Goal: Task Accomplishment & Management: Use online tool/utility

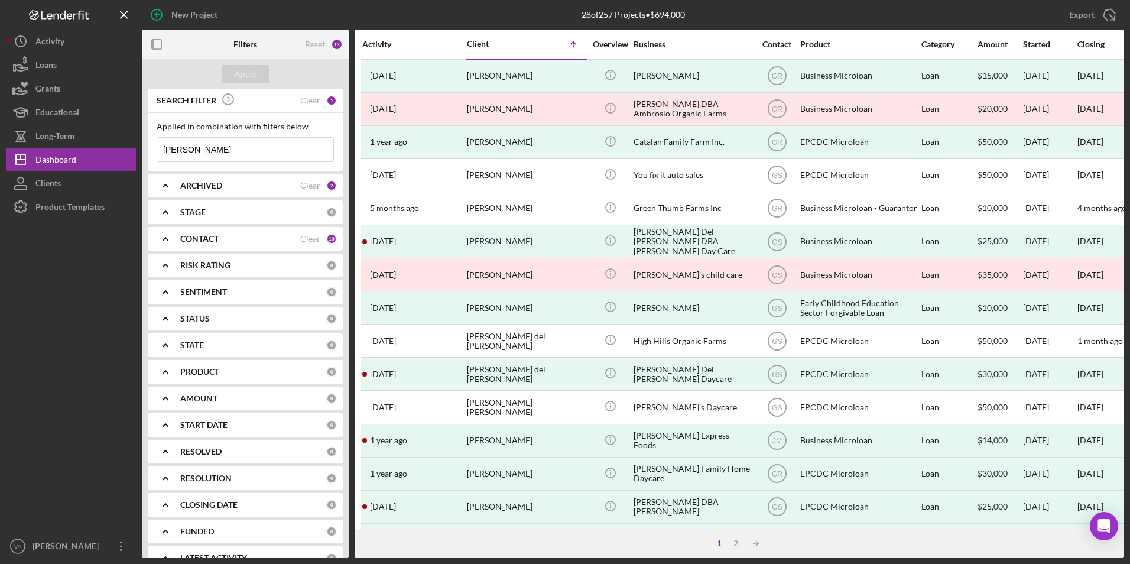
click at [231, 180] on div "ARCHIVED Clear 2" at bounding box center [258, 186] width 157 height 24
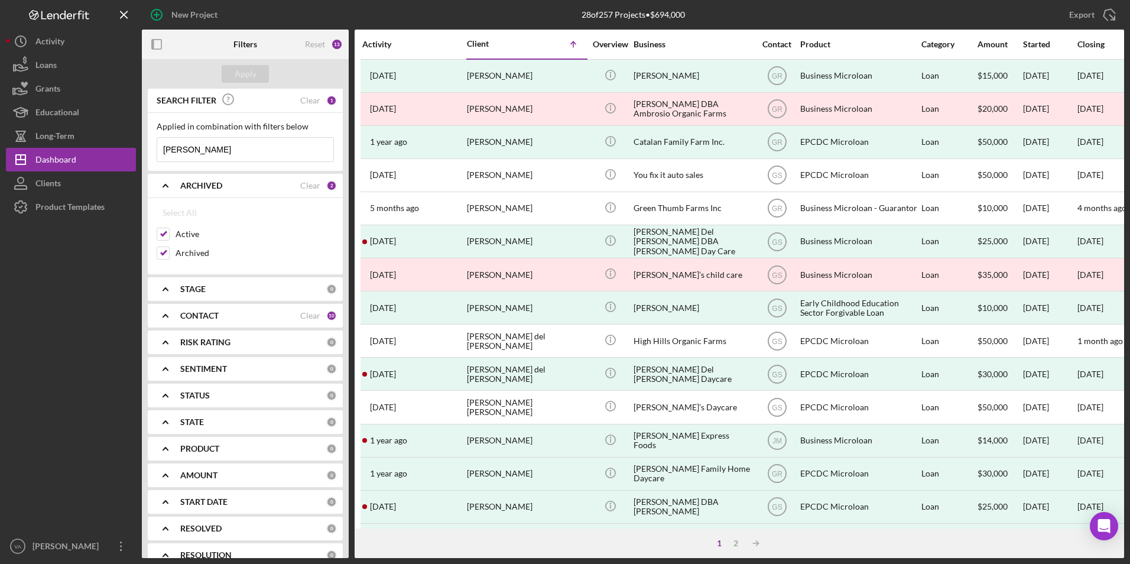
drag, startPoint x: 238, startPoint y: 153, endPoint x: 154, endPoint y: 152, distance: 84.0
click at [155, 152] on div "Applied in combination with filters below maria camarillo Icon/Menu Close" at bounding box center [245, 142] width 195 height 58
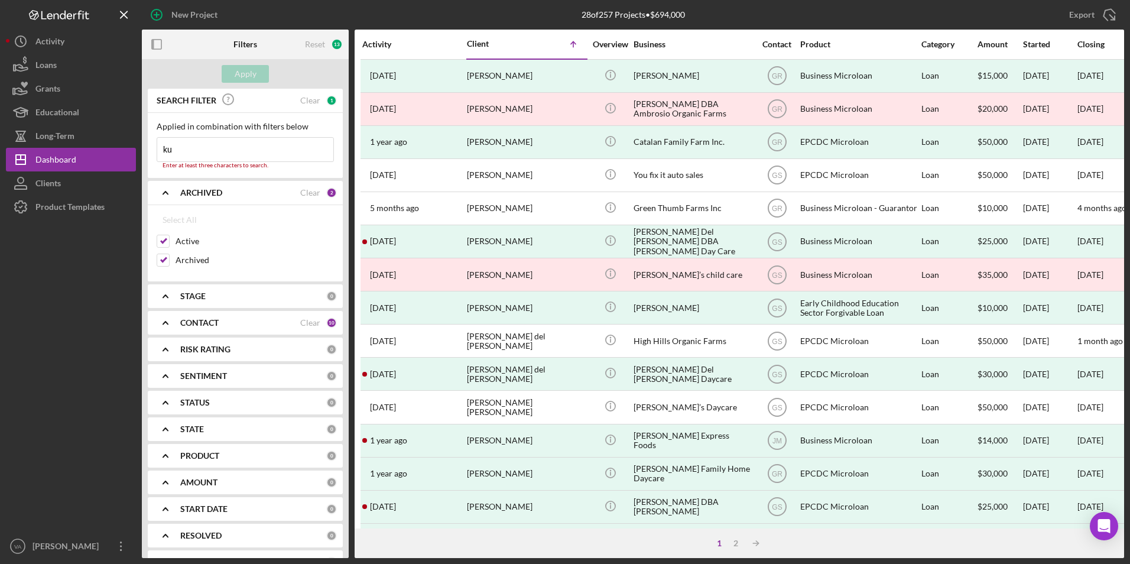
type input "k"
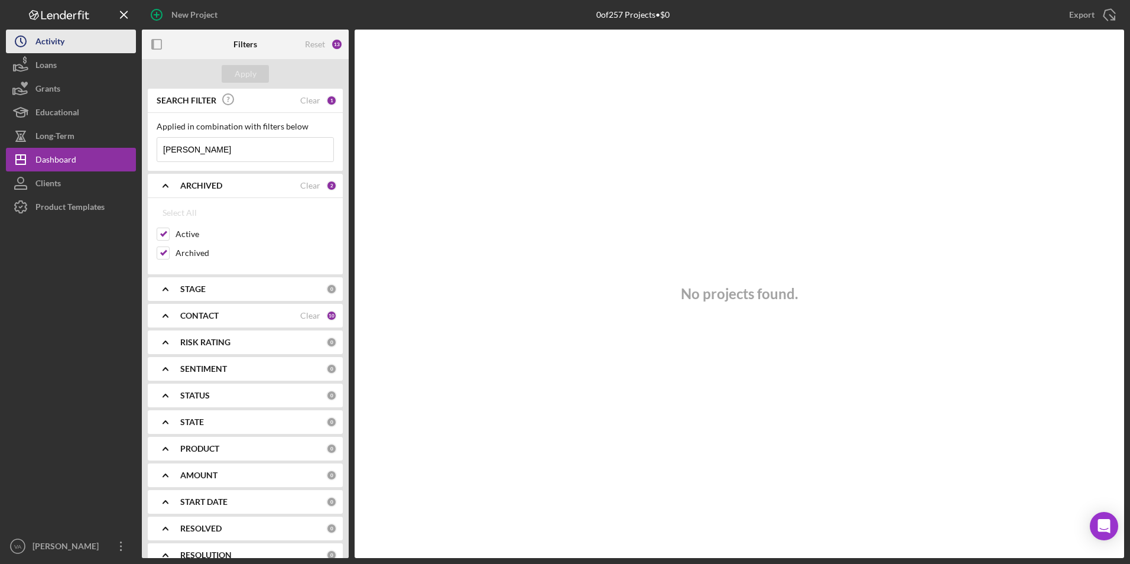
type input "justin"
click at [41, 46] on div "Activity" at bounding box center [49, 43] width 29 height 27
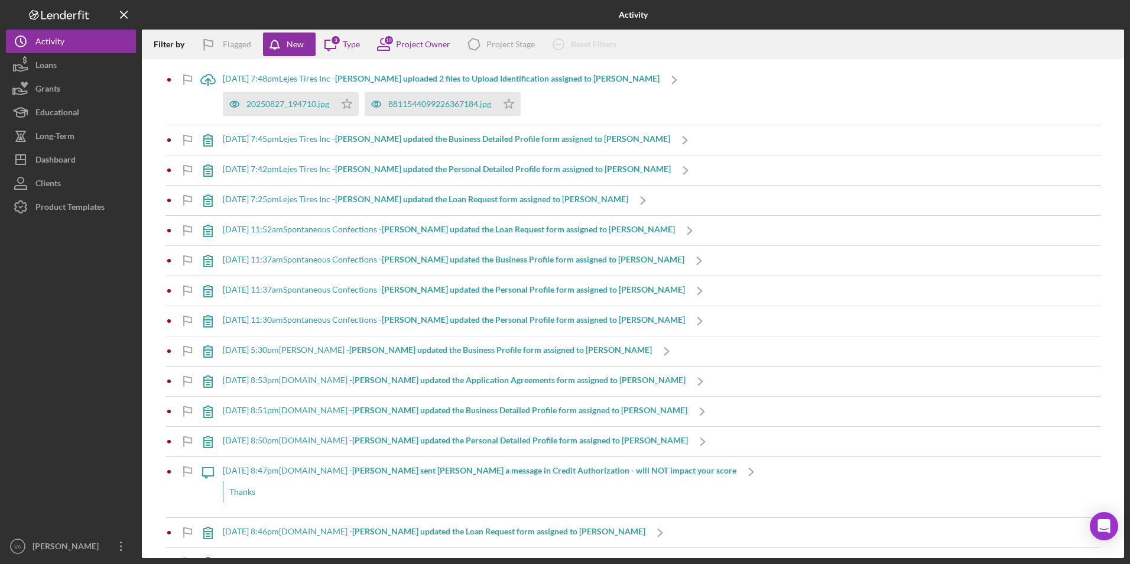
click at [372, 228] on div "8/27/2025 at 11:52am Spontaneous Confections - Robert L. updated the Loan Reque…" at bounding box center [449, 229] width 452 height 9
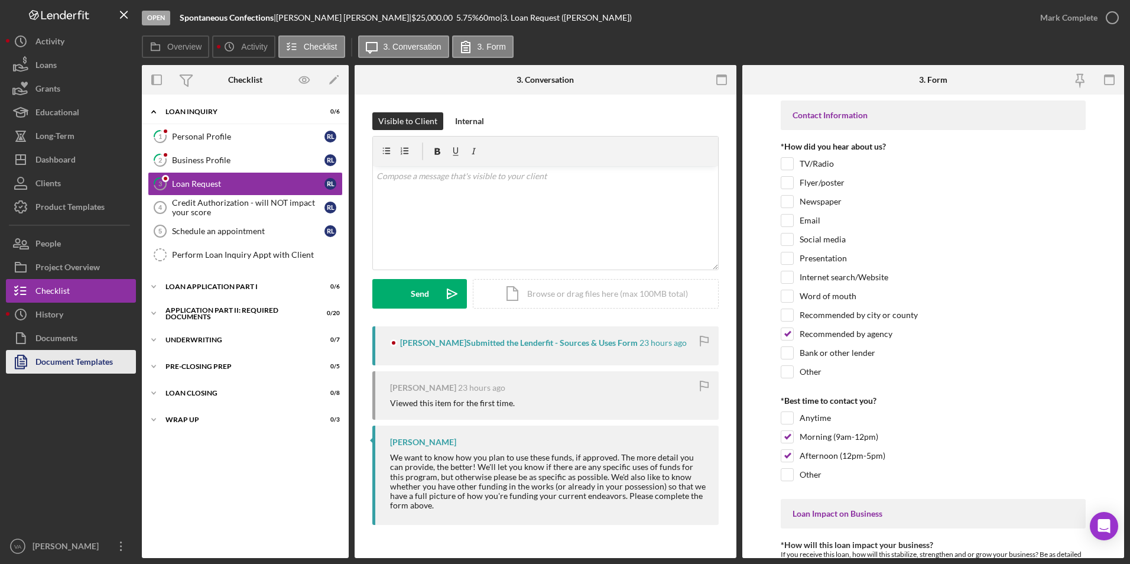
click at [90, 362] on div "Document Templates" at bounding box center [73, 363] width 77 height 27
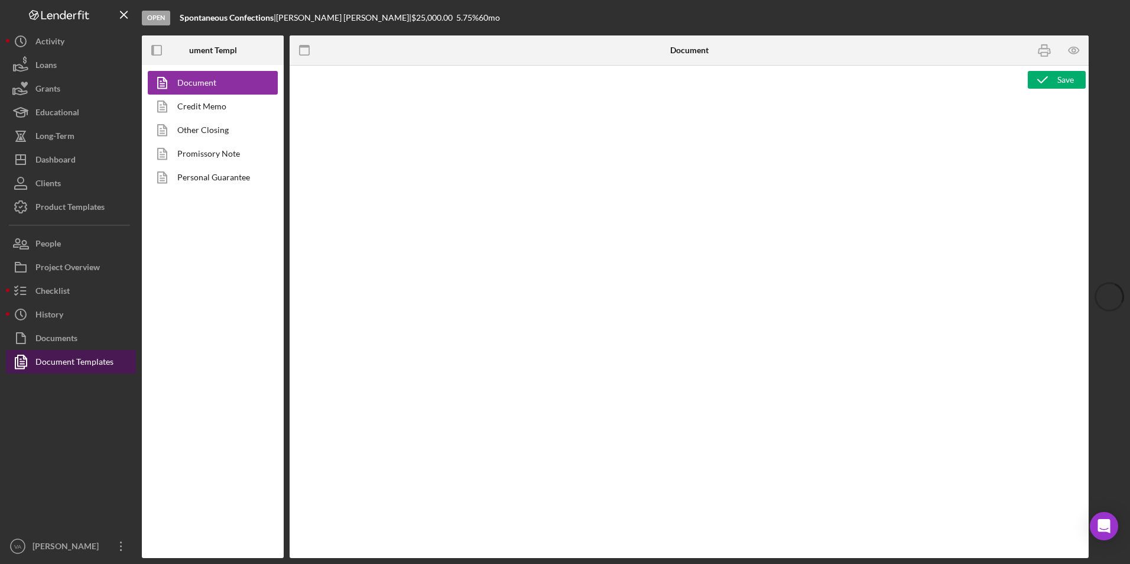
type textarea "<pre style="text-align: right"><span style="font-size: 10pt">OFFICE </span><str…"
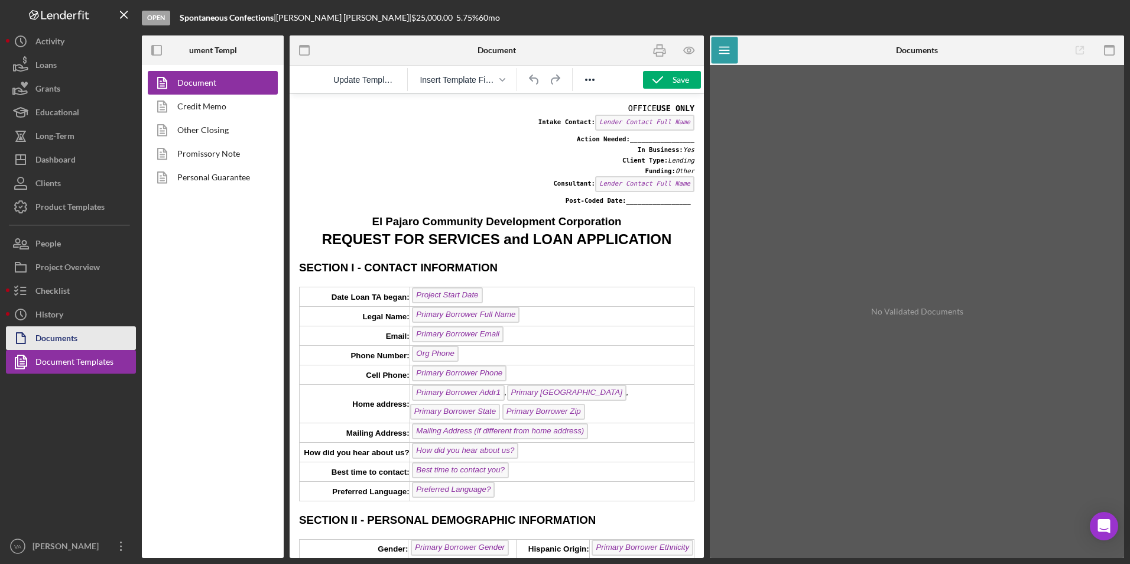
click at [53, 335] on div "Documents" at bounding box center [56, 339] width 42 height 27
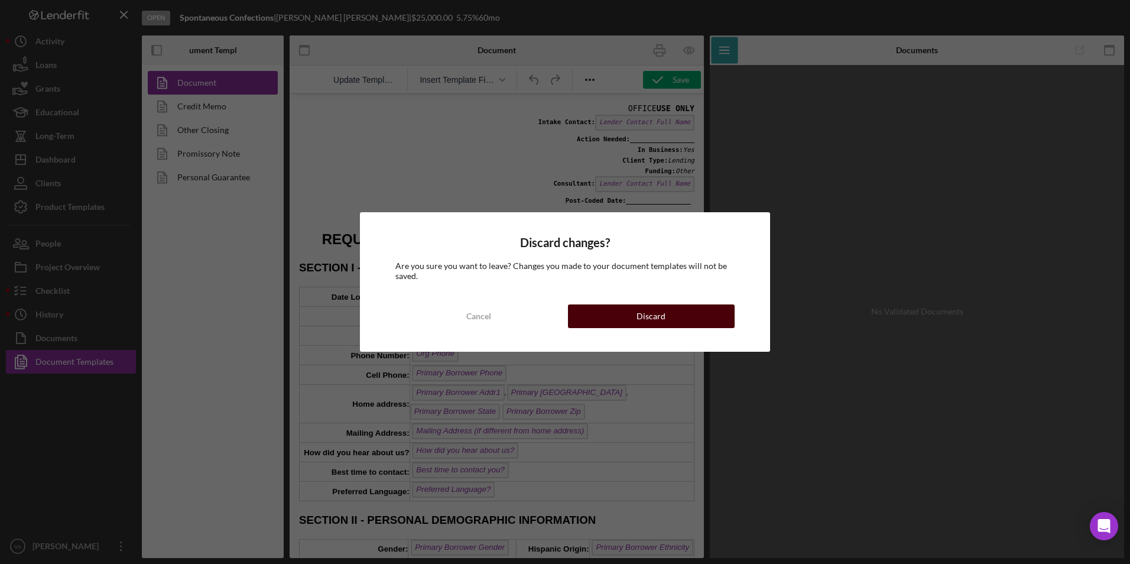
click at [589, 319] on button "Discard" at bounding box center [651, 316] width 167 height 24
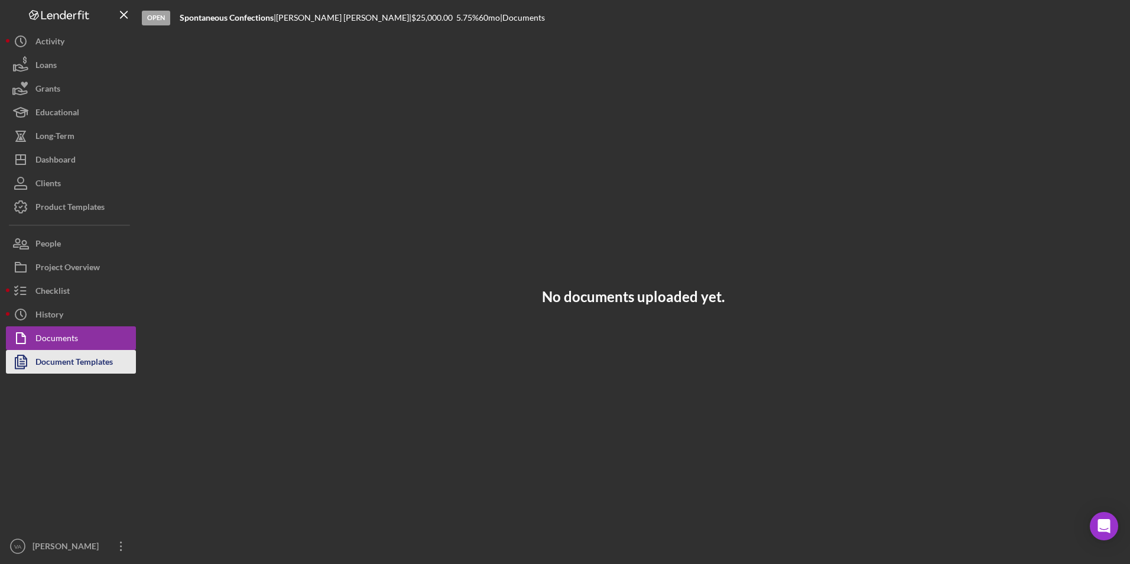
click at [51, 354] on div "Document Templates" at bounding box center [73, 363] width 77 height 27
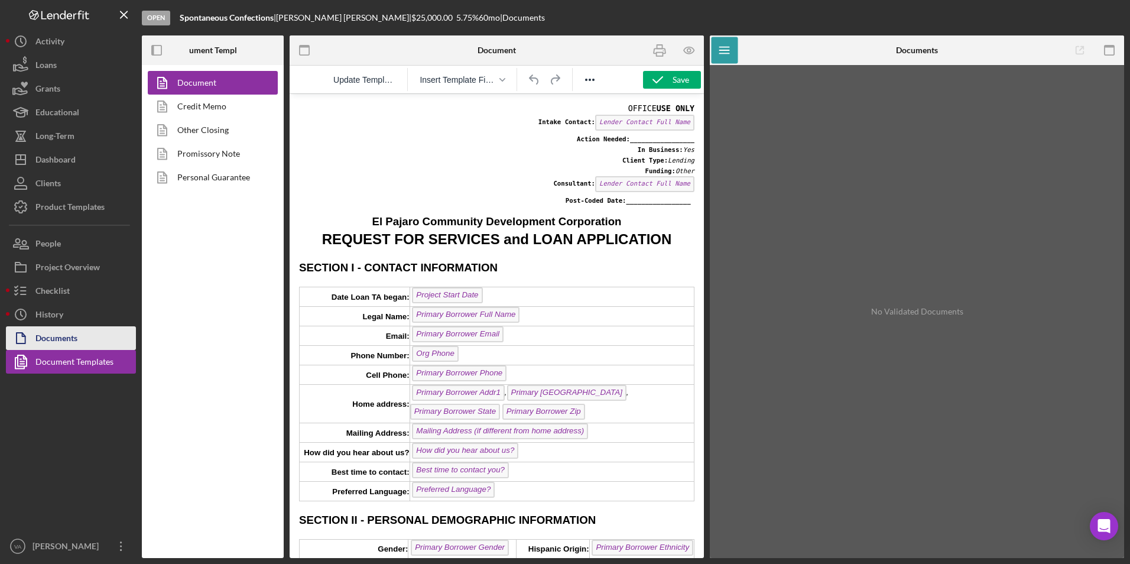
click at [54, 336] on div "Documents" at bounding box center [56, 339] width 42 height 27
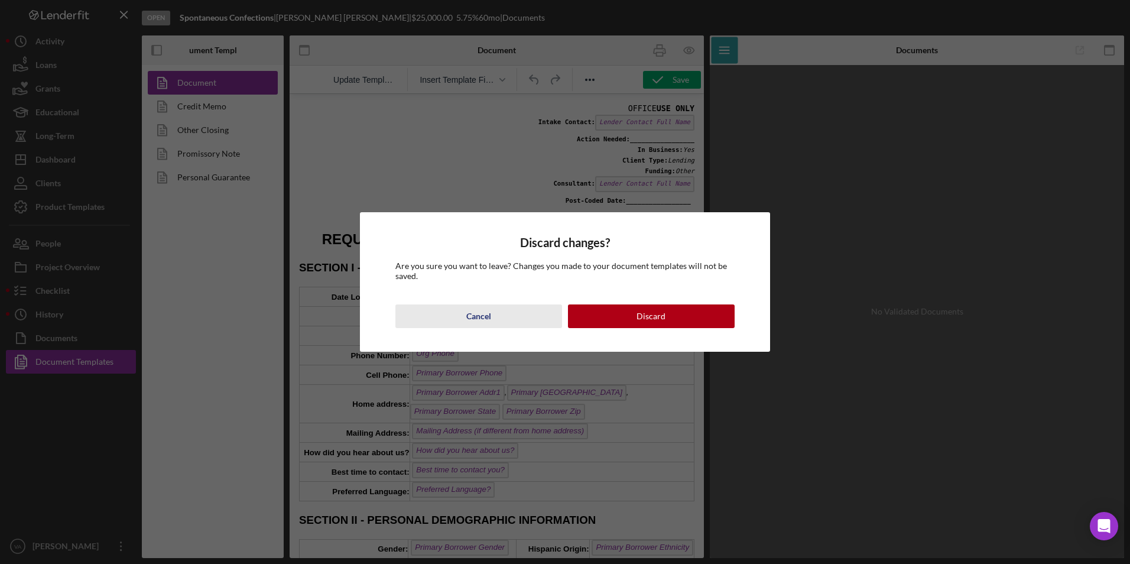
click at [478, 324] on div "Cancel" at bounding box center [478, 316] width 25 height 24
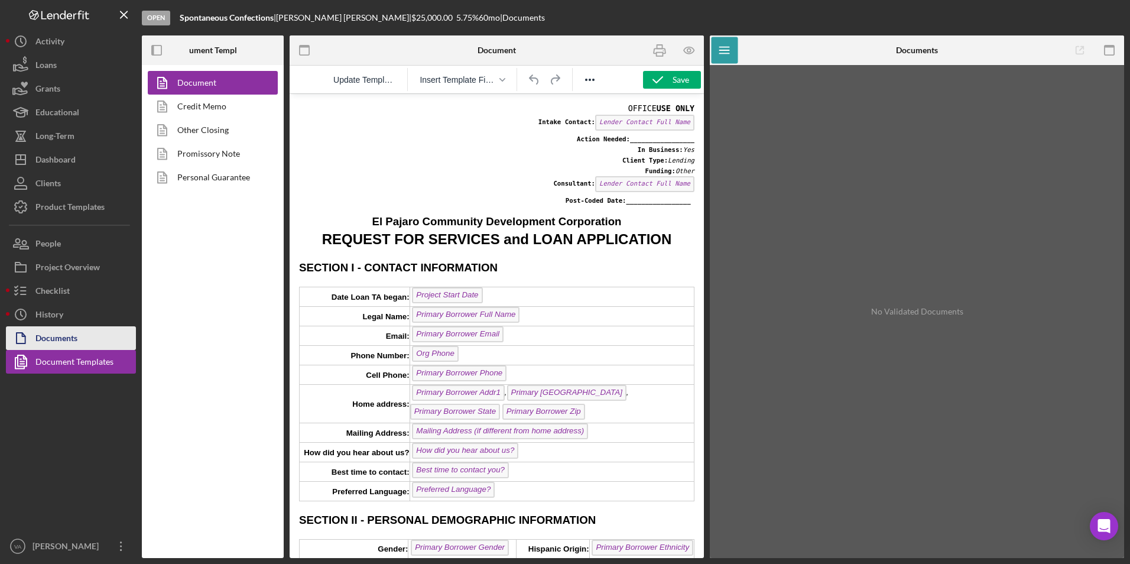
click at [44, 333] on div "Documents" at bounding box center [56, 339] width 42 height 27
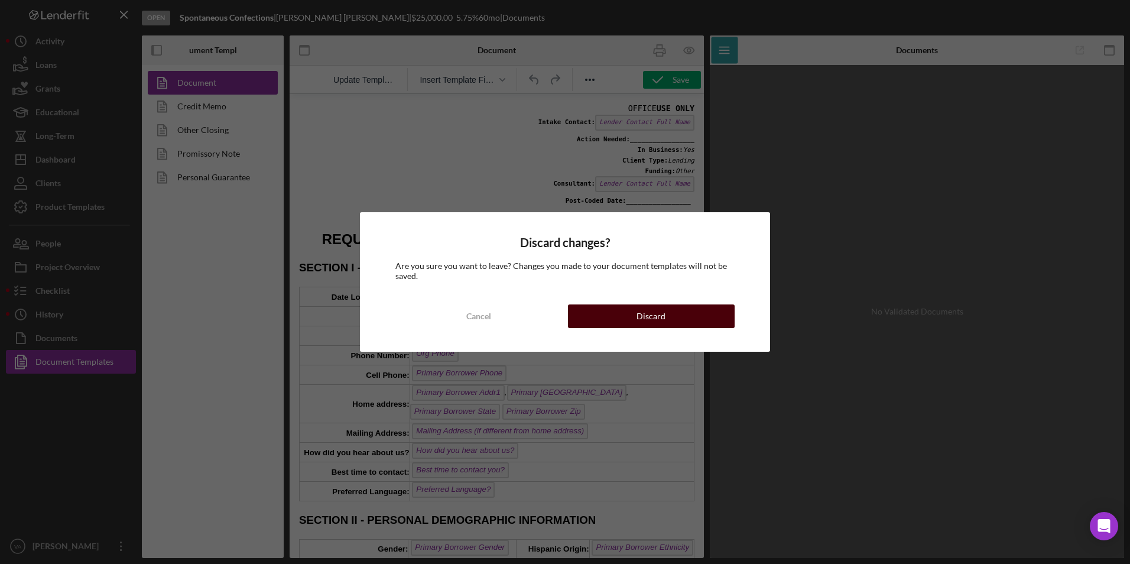
click at [649, 322] on div "Discard" at bounding box center [651, 316] width 29 height 24
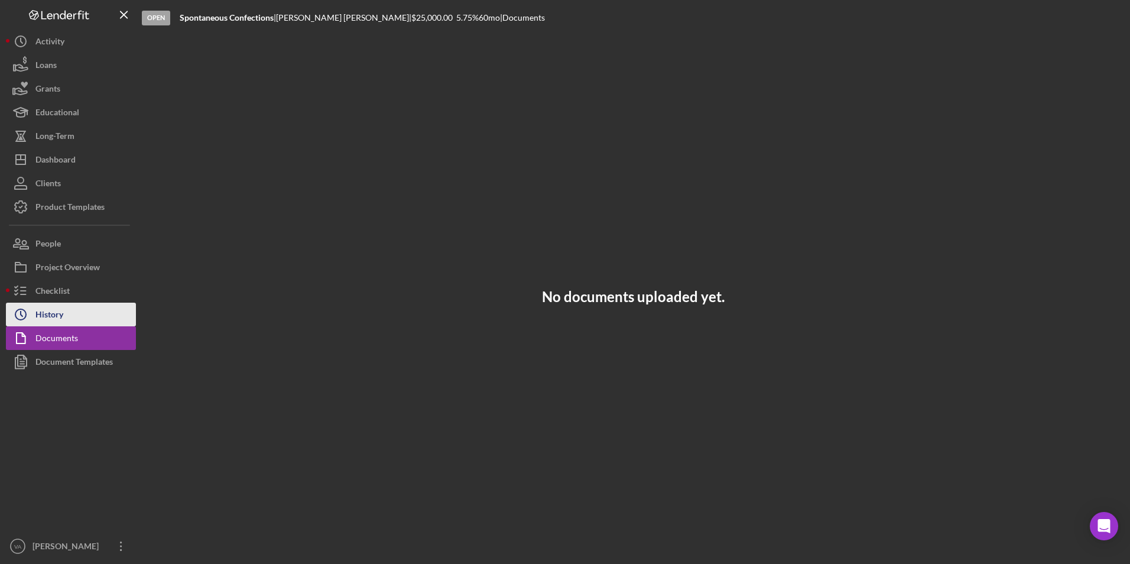
click at [51, 307] on div "History" at bounding box center [49, 316] width 28 height 27
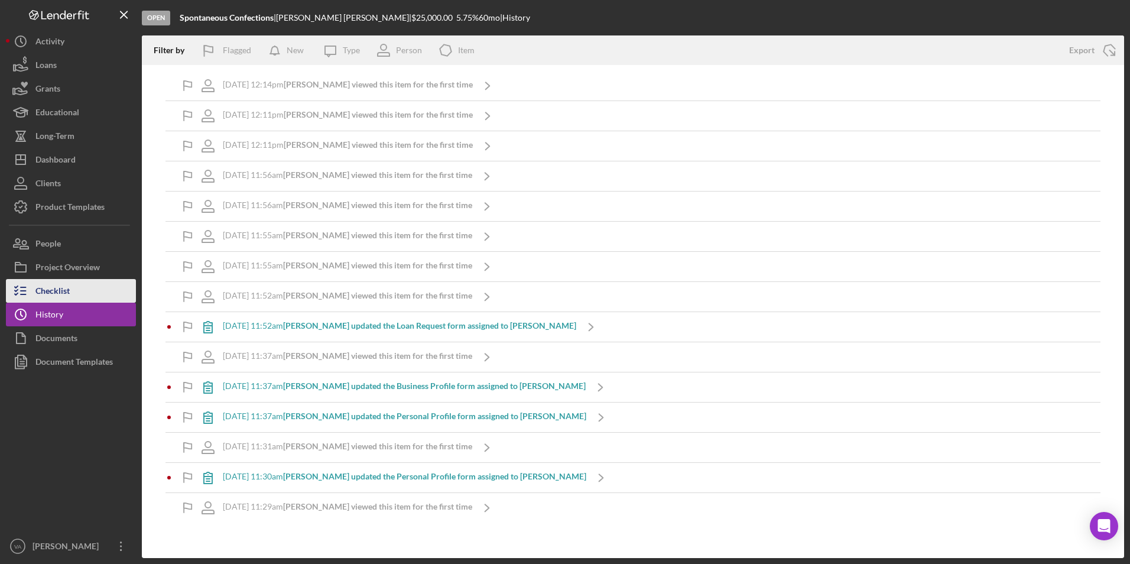
click at [57, 294] on div "Checklist" at bounding box center [52, 292] width 34 height 27
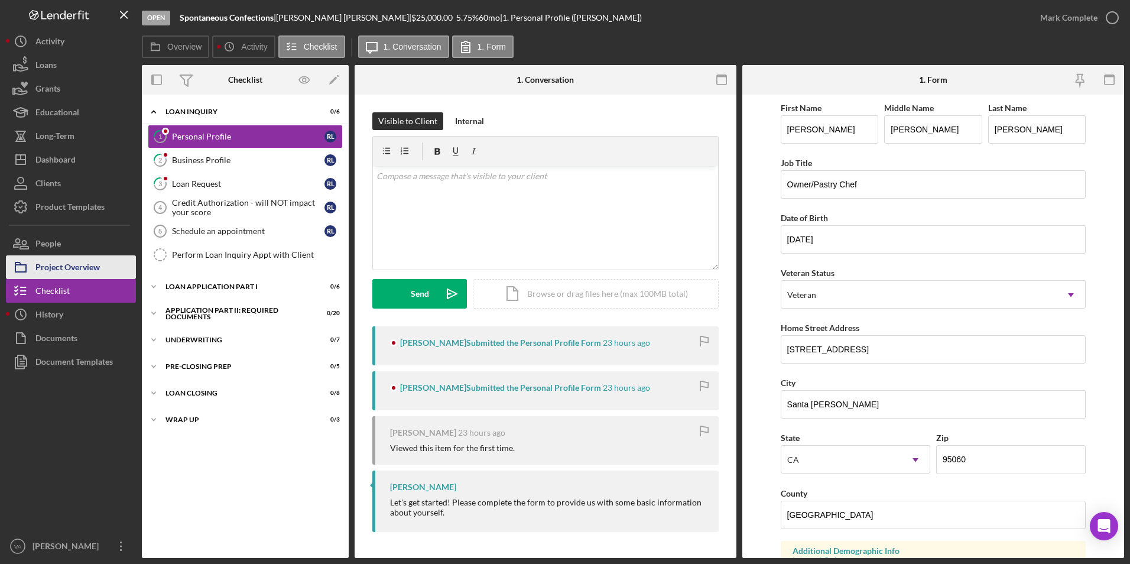
click at [66, 273] on div "Project Overview" at bounding box center [67, 268] width 64 height 27
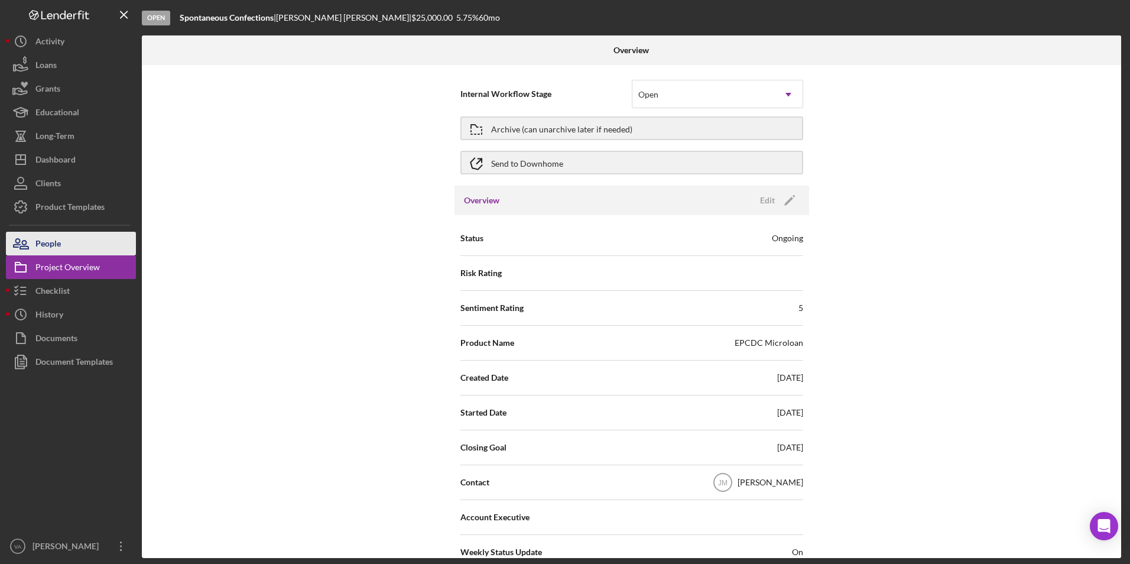
click at [64, 246] on button "People" at bounding box center [71, 244] width 130 height 24
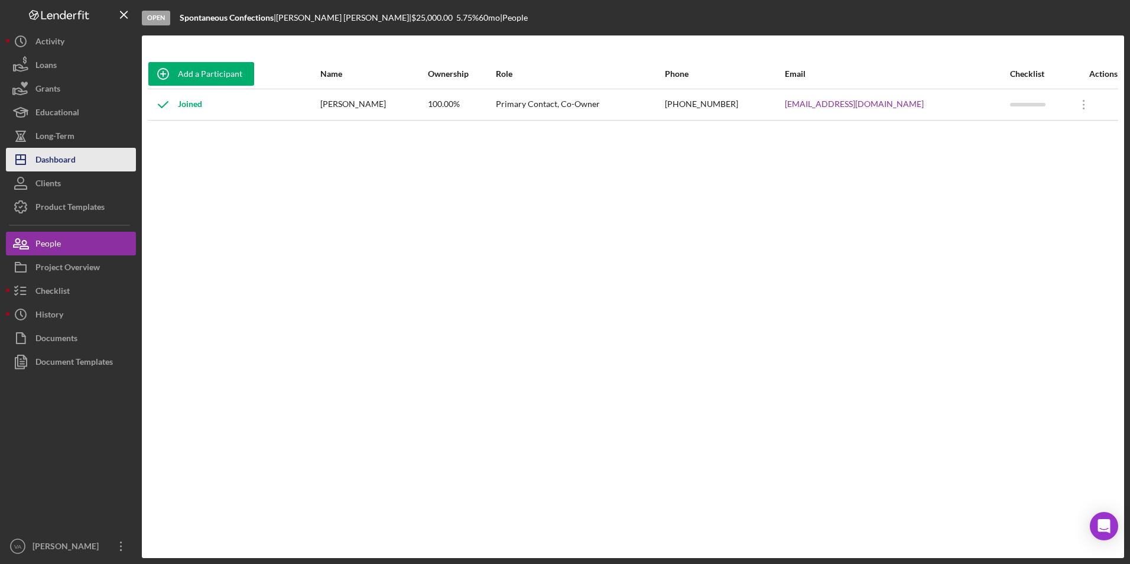
click at [48, 157] on div "Dashboard" at bounding box center [55, 161] width 40 height 27
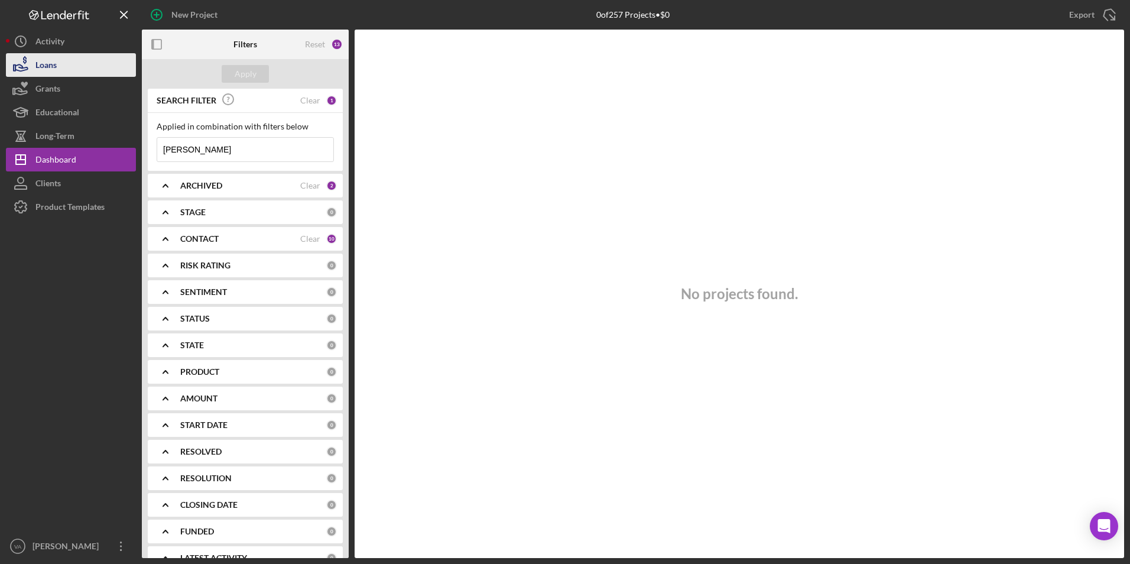
click at [66, 69] on button "Loans" at bounding box center [71, 65] width 130 height 24
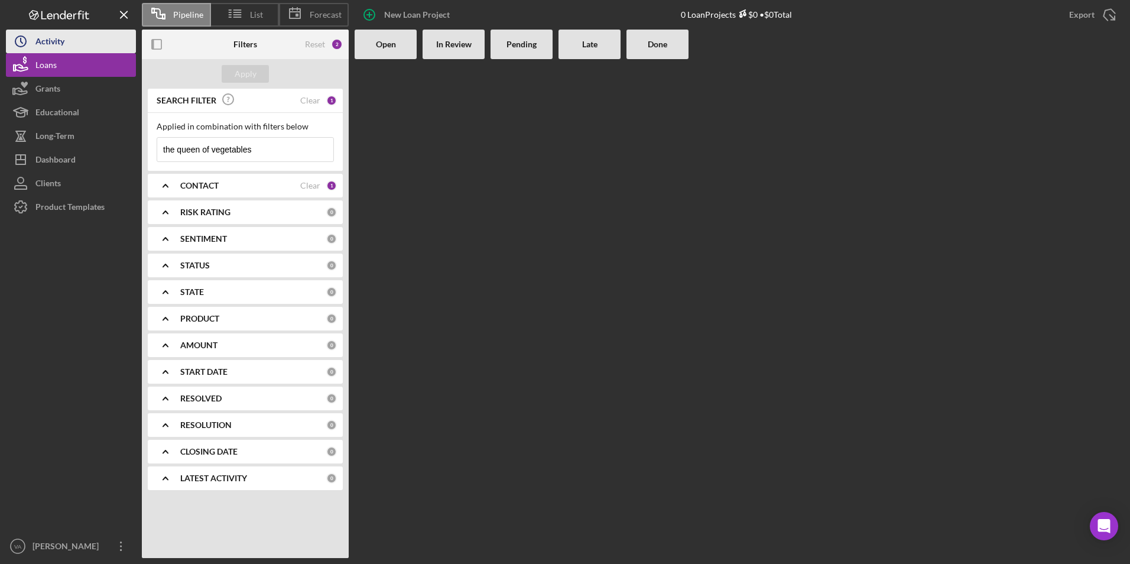
click at [69, 35] on button "Icon/History Activity" at bounding box center [71, 42] width 130 height 24
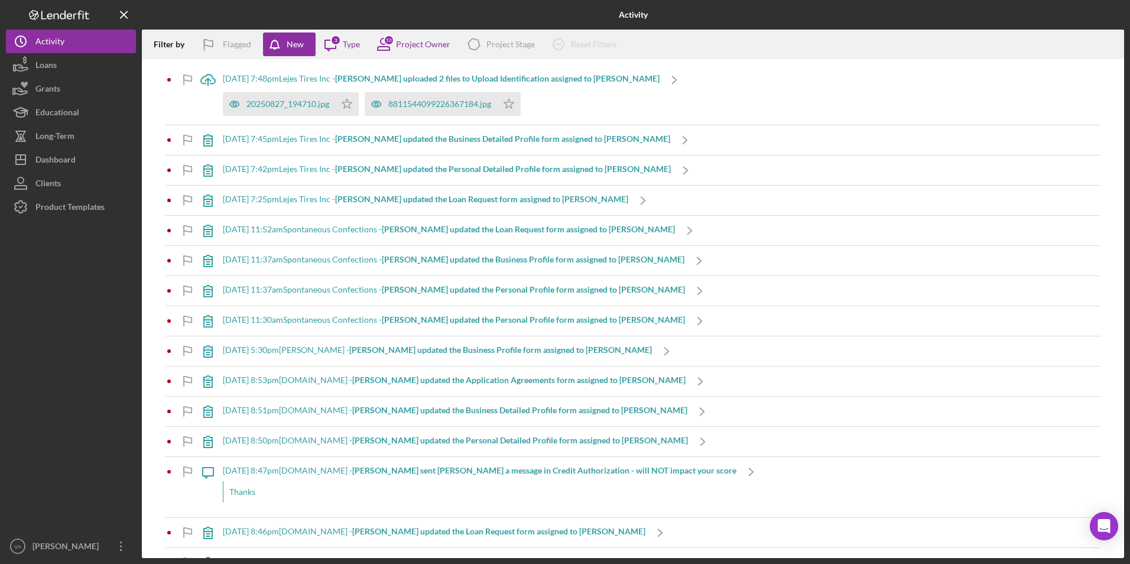
click at [410, 74] on b "Miguel L. uploaded 2 files to Upload Identification assigned to Miguel L." at bounding box center [497, 78] width 325 height 10
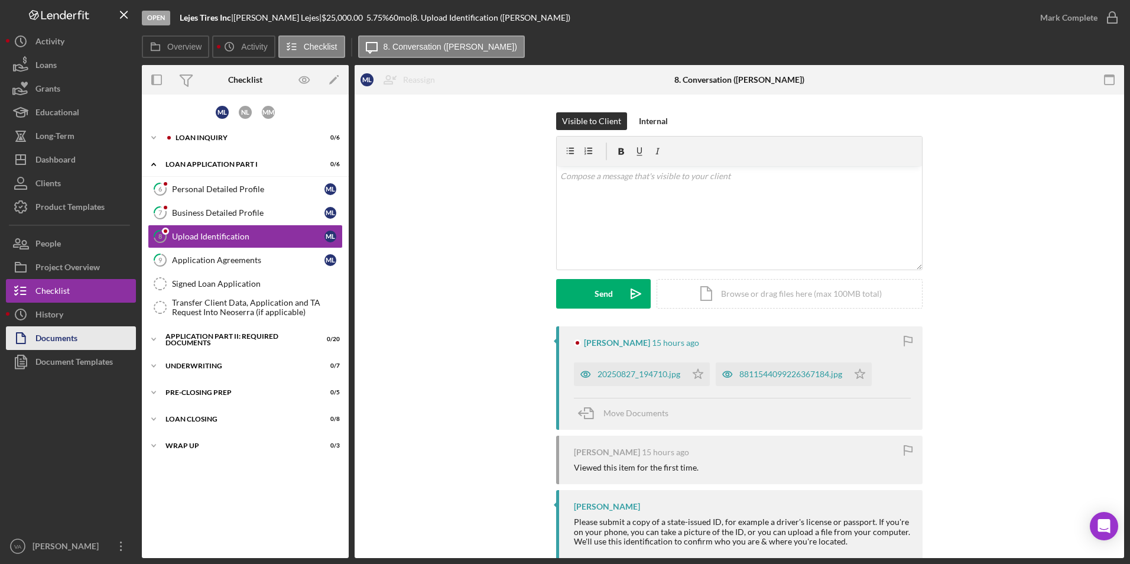
click at [72, 341] on div "Documents" at bounding box center [56, 339] width 42 height 27
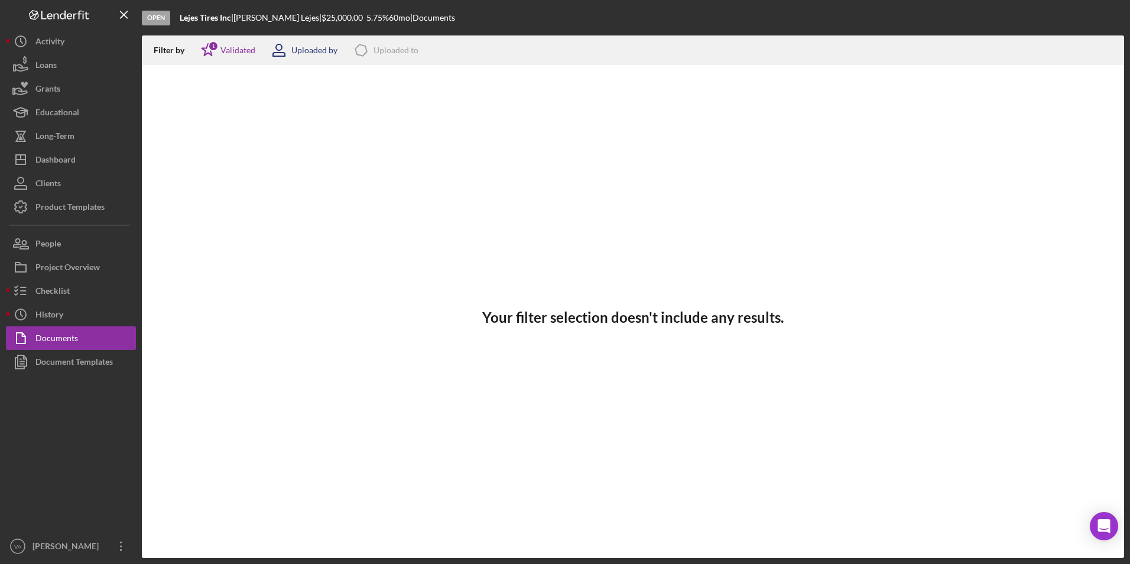
click at [308, 56] on div "Uploaded by" at bounding box center [300, 50] width 73 height 30
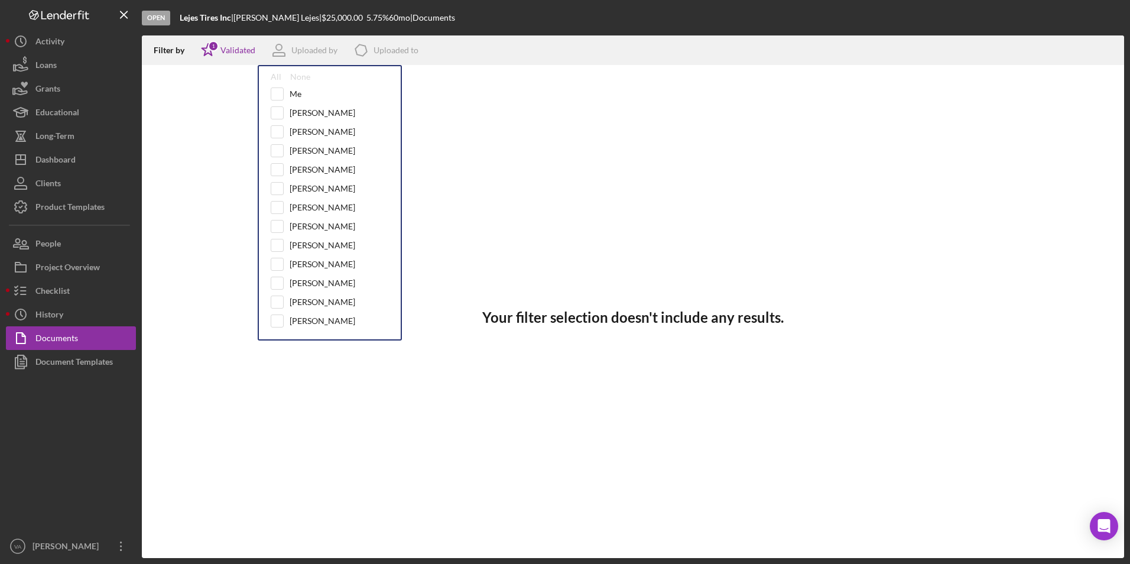
click at [283, 80] on div "All None" at bounding box center [330, 76] width 118 height 9
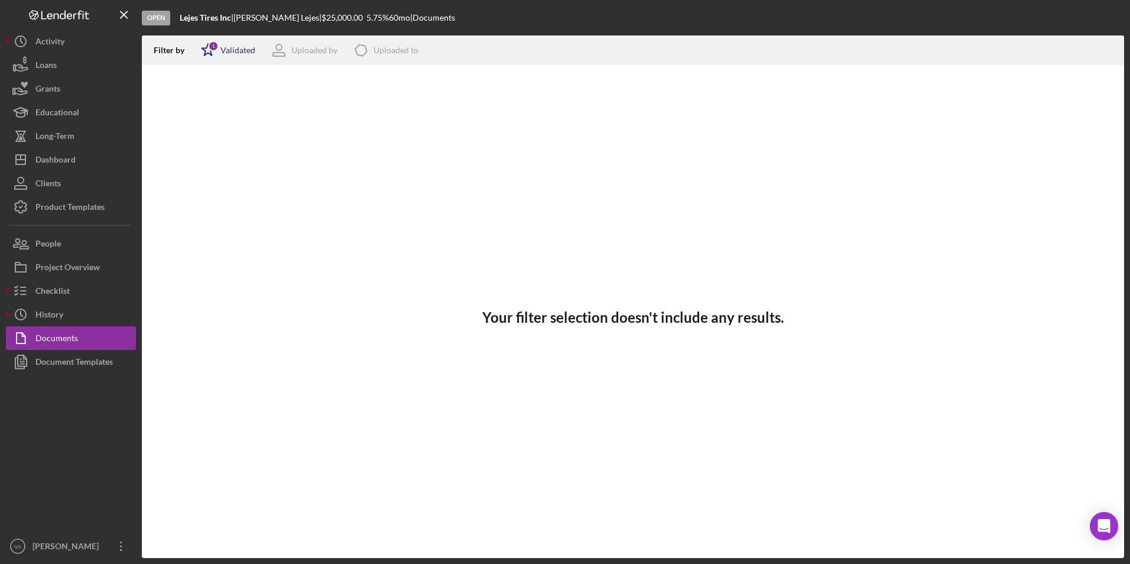
click at [212, 42] on div "1" at bounding box center [213, 46] width 11 height 11
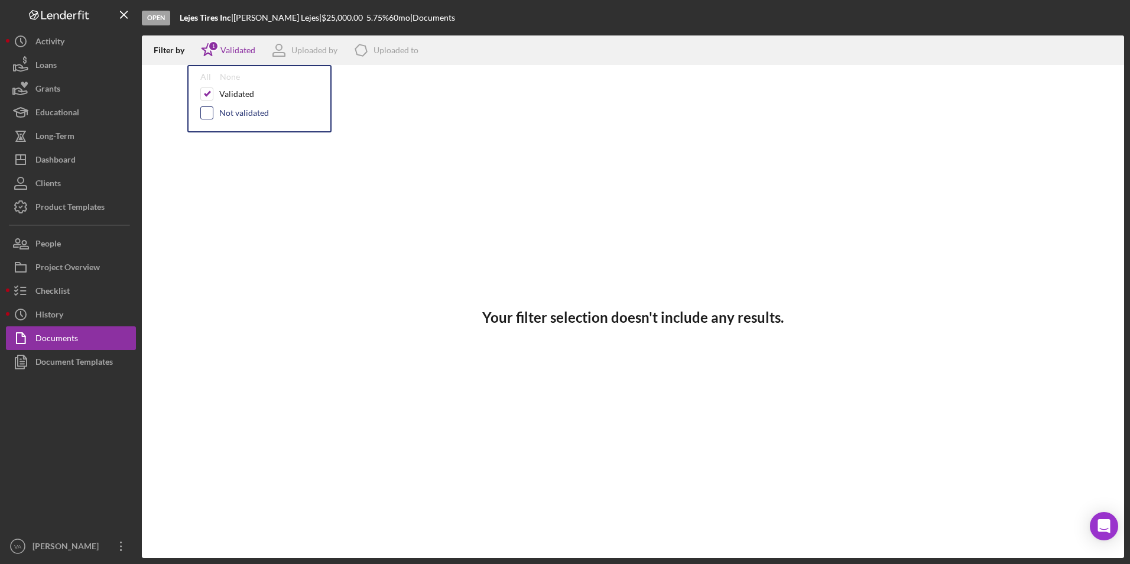
click at [211, 111] on input "checkbox" at bounding box center [207, 113] width 12 height 12
checkbox input "true"
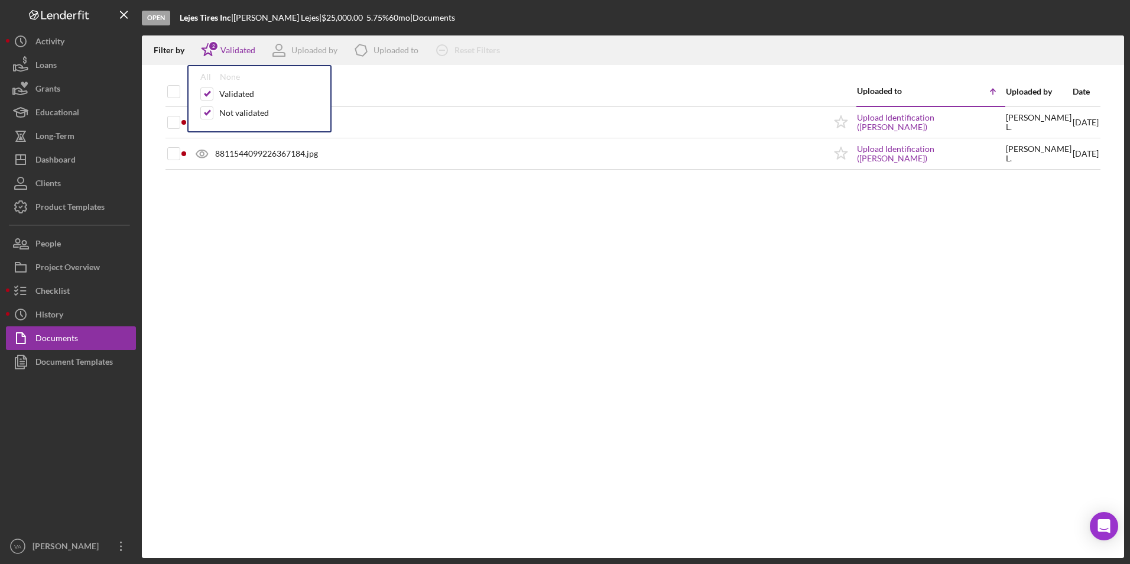
click at [306, 218] on div "Document Uploaded to Icon/Table Sort Arrow Uploaded by Date 20250827_194710.jpg…" at bounding box center [633, 317] width 983 height 481
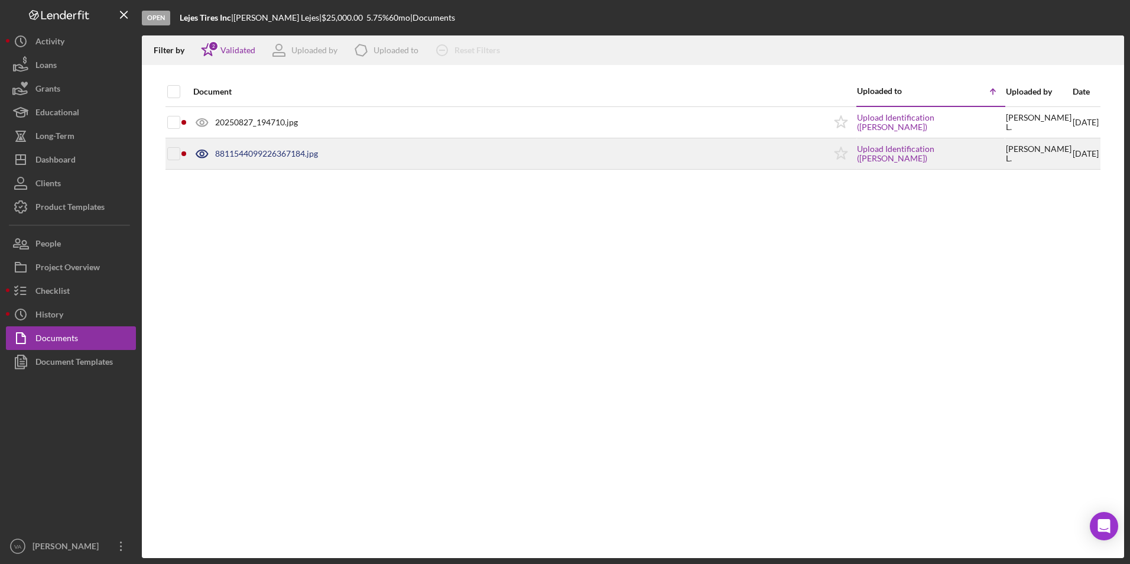
click at [428, 153] on div "8811544099226367184.jpg" at bounding box center [506, 154] width 638 height 30
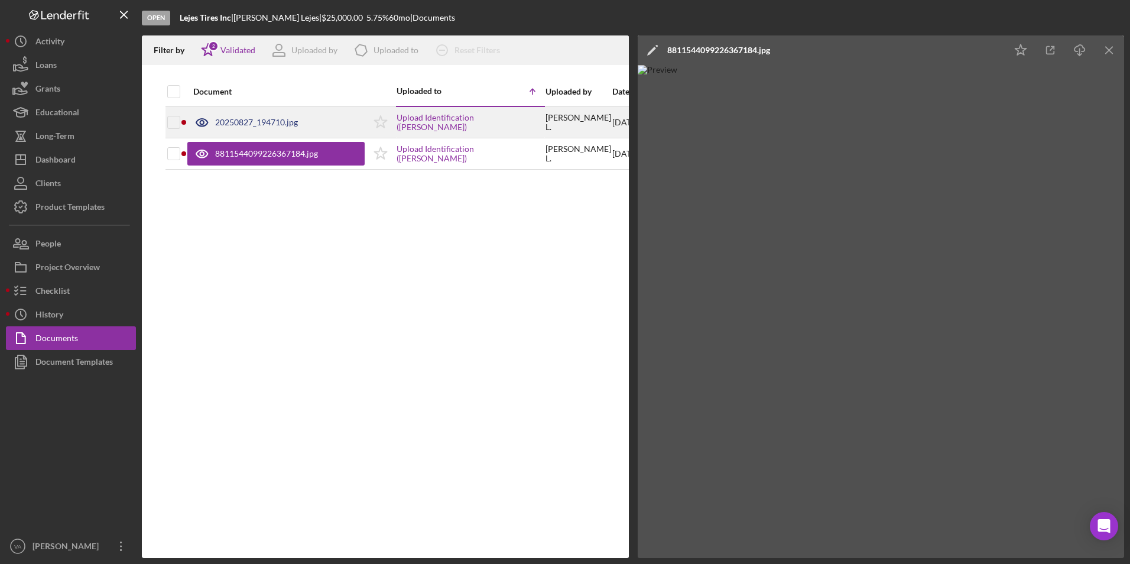
click at [304, 124] on div "20250827_194710.jpg" at bounding box center [275, 123] width 177 height 30
